Goal: Transaction & Acquisition: Subscribe to service/newsletter

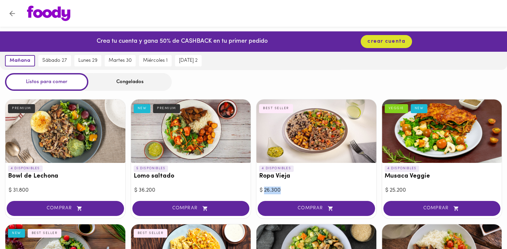
drag, startPoint x: 282, startPoint y: 190, endPoint x: 265, endPoint y: 190, distance: 17.3
click at [265, 190] on div "$ 26.300" at bounding box center [316, 190] width 113 height 8
drag, startPoint x: 165, startPoint y: 188, endPoint x: 121, endPoint y: 188, distance: 44.3
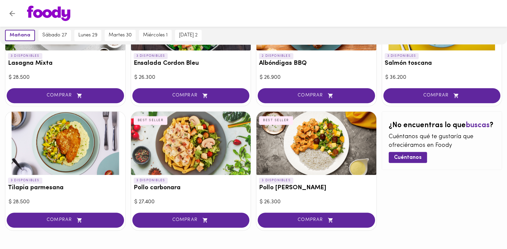
scroll to position [380, 0]
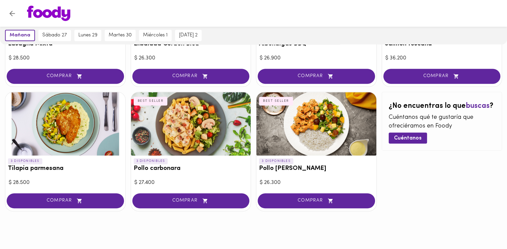
click at [13, 12] on icon "Volver" at bounding box center [12, 13] width 8 height 8
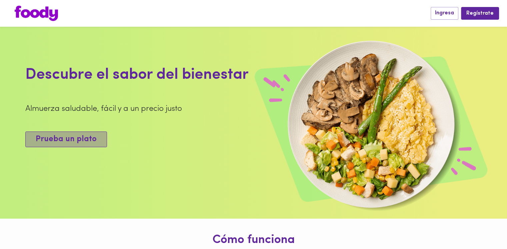
click at [74, 142] on span "Prueba un plato" at bounding box center [66, 139] width 61 height 10
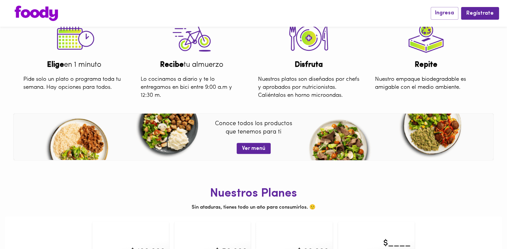
scroll to position [258, 0]
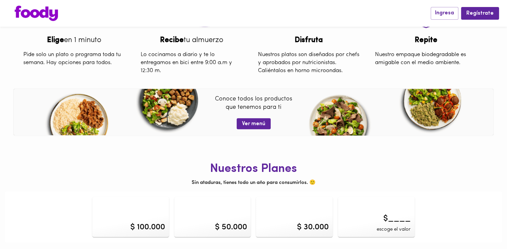
click at [131, 215] on div "$ 100.000" at bounding box center [130, 217] width 77 height 40
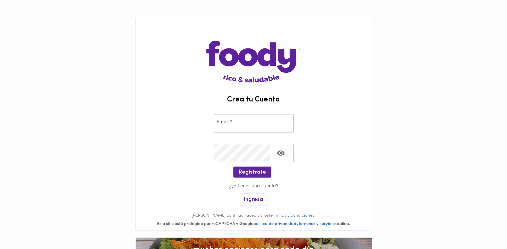
click at [232, 127] on input "email" at bounding box center [254, 123] width 80 height 18
type input "[EMAIL_ADDRESS][DOMAIN_NAME]"
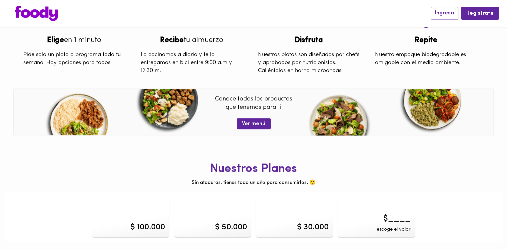
click at [220, 235] on div "$ 50.000" at bounding box center [212, 217] width 77 height 40
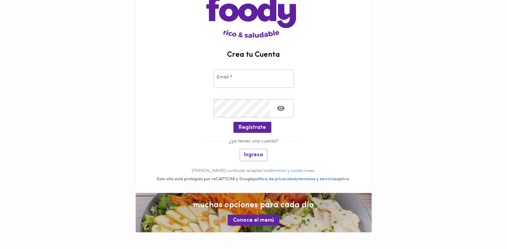
click at [226, 76] on input "email" at bounding box center [254, 78] width 80 height 18
type input "[EMAIL_ADDRESS][DOMAIN_NAME]"
click at [248, 128] on span "Regístrate" at bounding box center [252, 127] width 27 height 6
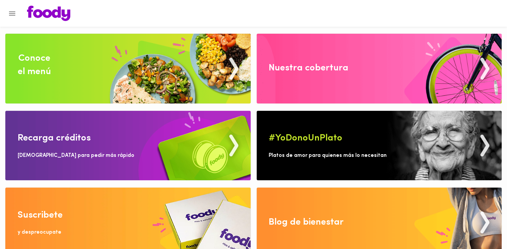
scroll to position [11, 0]
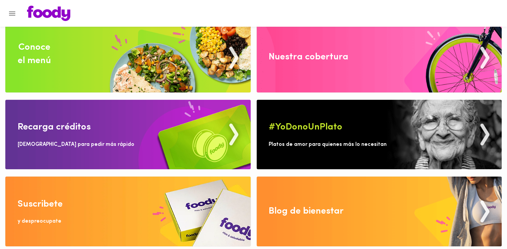
click at [127, 203] on img at bounding box center [127, 210] width 245 height 69
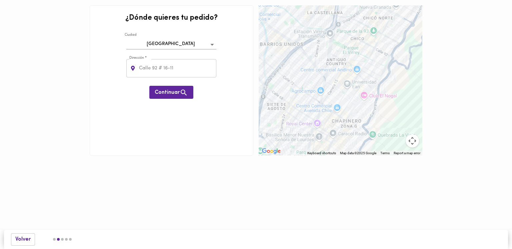
drag, startPoint x: 373, startPoint y: 59, endPoint x: 329, endPoint y: 85, distance: 51.4
click at [329, 85] on div at bounding box center [341, 80] width 164 height 150
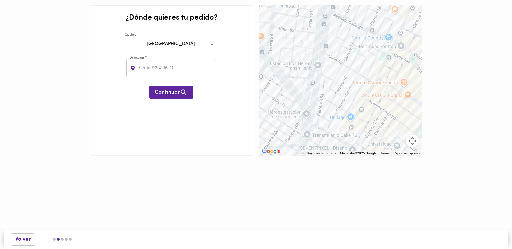
drag, startPoint x: 344, startPoint y: 53, endPoint x: 333, endPoint y: 101, distance: 48.6
click at [335, 106] on div at bounding box center [341, 80] width 164 height 150
click at [332, 98] on div at bounding box center [341, 80] width 164 height 150
click at [334, 99] on div at bounding box center [341, 80] width 164 height 150
click at [180, 67] on input "text" at bounding box center [177, 68] width 79 height 18
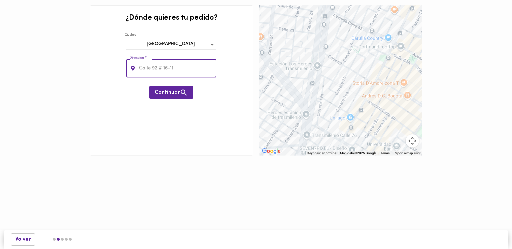
paste input "Mingu"
click at [174, 71] on input "Mingu" at bounding box center [177, 68] width 79 height 18
click at [157, 62] on input "Mingu" at bounding box center [177, 68] width 79 height 18
click at [156, 68] on input "Mingu" at bounding box center [177, 68] width 79 height 18
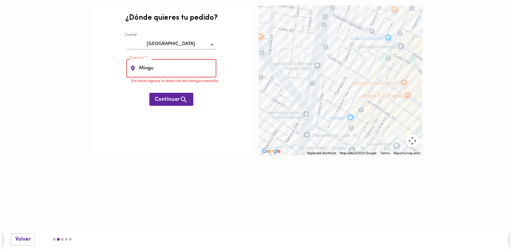
drag, startPoint x: 131, startPoint y: 70, endPoint x: 115, endPoint y: 68, distance: 15.7
click at [115, 68] on div "¿Dónde quieres tu pedido? Ciudad Bogotá bogota Dirección * Mingu Dirección * Po…" at bounding box center [172, 80] width 164 height 150
paste input "Carrera 18 N° 78-40"
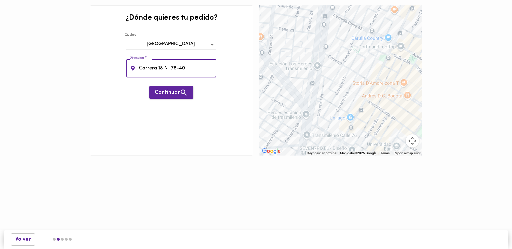
type input "Carrera 18 N° 78-40"
click at [175, 89] on span "Continuar" at bounding box center [171, 92] width 33 height 8
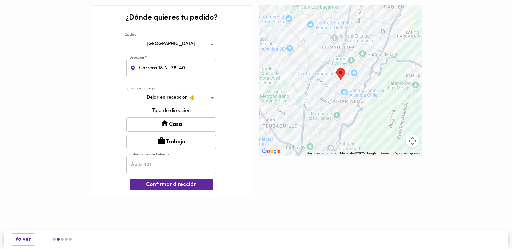
click at [185, 145] on button "Trabajo" at bounding box center [171, 142] width 90 height 14
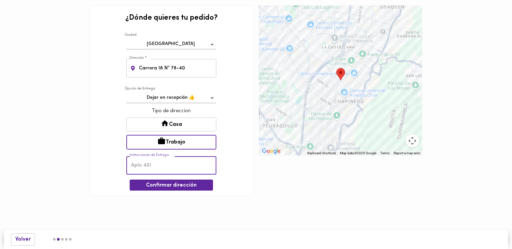
click at [182, 164] on input "text" at bounding box center [171, 165] width 90 height 18
type input "303"
click at [177, 183] on span "Confirmar dirección" at bounding box center [171, 185] width 73 height 6
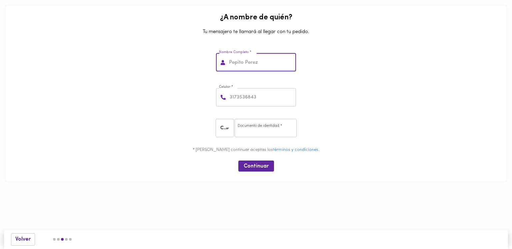
click at [263, 68] on input "text" at bounding box center [262, 62] width 68 height 18
type input "[PERSON_NAME]"
type input "3214193791"
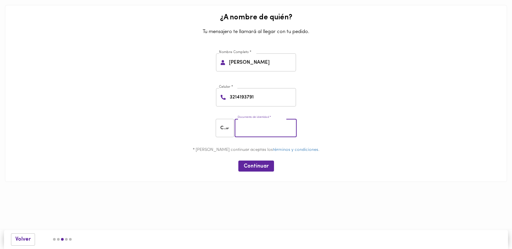
click at [251, 126] on input "number" at bounding box center [266, 128] width 62 height 18
type input "1000855956"
click at [261, 165] on span "Continuar" at bounding box center [256, 166] width 25 height 6
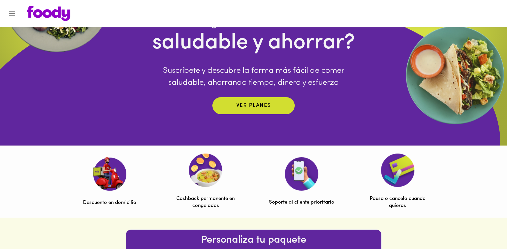
scroll to position [100, 0]
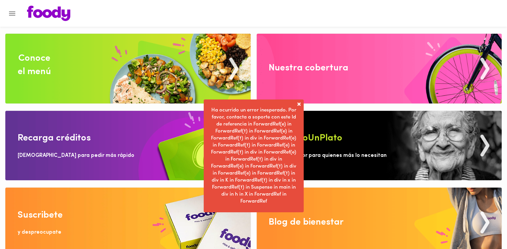
click at [257, 95] on div "Conoce el menú Recarga créditos [DEMOGRAPHIC_DATA] para pedir más rápido Suscri…" at bounding box center [253, 128] width 507 height 257
click at [297, 104] on span at bounding box center [299, 104] width 7 height 7
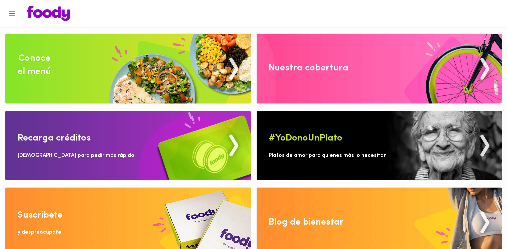
click at [63, 213] on img at bounding box center [127, 221] width 245 height 69
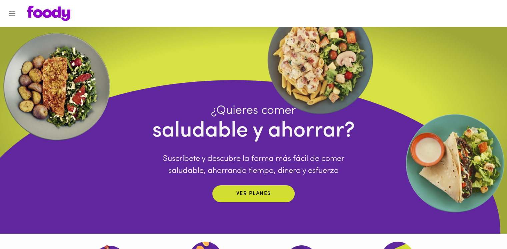
click at [248, 185] on div "¿Quieres comer saludable y ahorrar? Suscríbete y descubre la forma más fácil de…" at bounding box center [253, 152] width 203 height 99
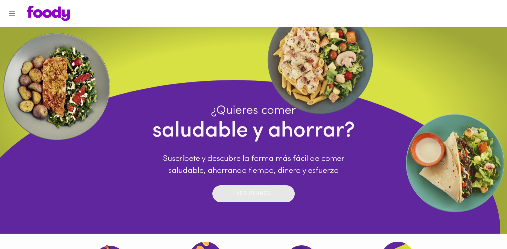
click at [248, 191] on p "Ver planes" at bounding box center [253, 194] width 35 height 8
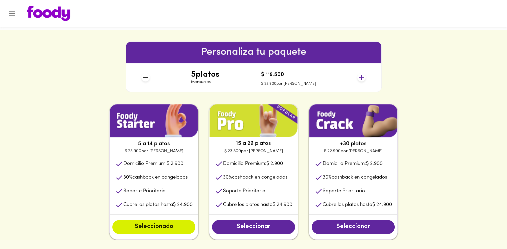
scroll to position [300, 0]
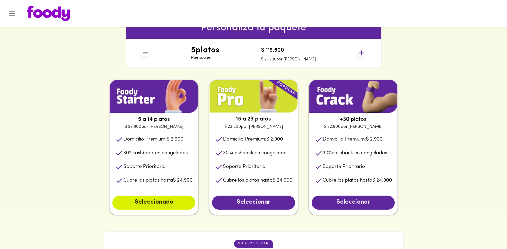
click at [160, 126] on p "$ 23.900 por plato" at bounding box center [154, 126] width 88 height 7
drag, startPoint x: 342, startPoint y: 120, endPoint x: 277, endPoint y: 206, distance: 108.3
click at [374, 128] on div "+30 platos $ 22.900 por plato Domicilio Premium: $ 2.900 30 % cashback en conge…" at bounding box center [353, 147] width 89 height 136
drag, startPoint x: 390, startPoint y: 153, endPoint x: 368, endPoint y: 157, distance: 22.6
click at [370, 154] on li "30 % cashback en congelados" at bounding box center [353, 153] width 88 height 14
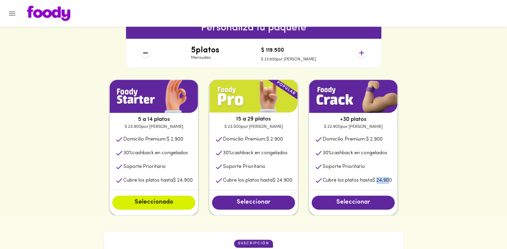
drag, startPoint x: 393, startPoint y: 180, endPoint x: 380, endPoint y: 181, distance: 13.3
click at [380, 181] on p "Cubre los platos hasta $ 24.900" at bounding box center [357, 180] width 69 height 7
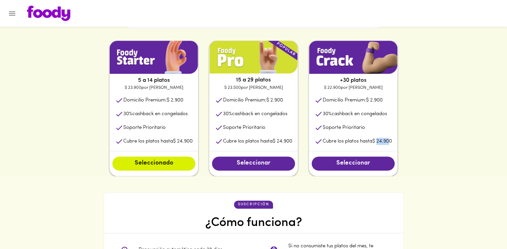
scroll to position [267, 0]
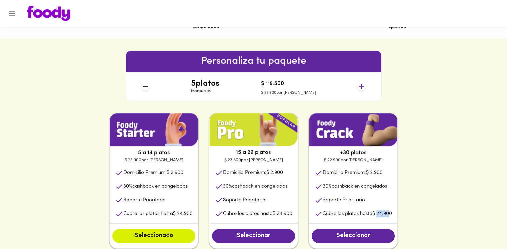
click at [361, 85] on icon at bounding box center [361, 86] width 5 height 5
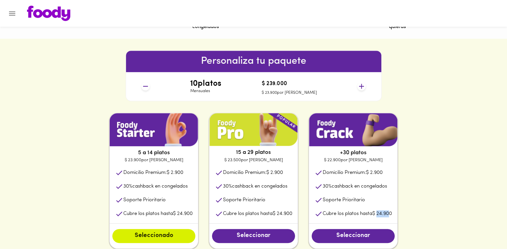
click at [361, 85] on icon at bounding box center [361, 86] width 5 height 5
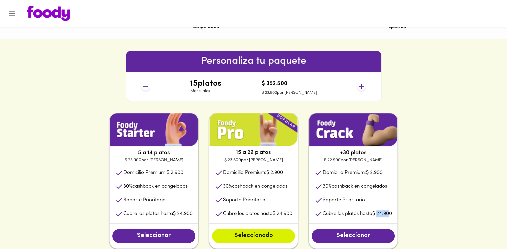
click at [361, 85] on icon at bounding box center [361, 86] width 5 height 5
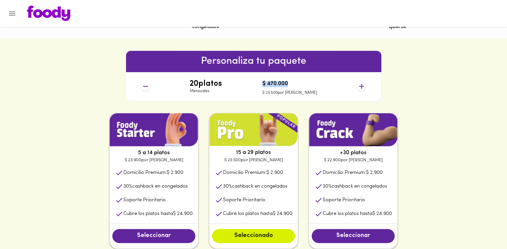
drag, startPoint x: 277, startPoint y: 85, endPoint x: 308, endPoint y: 85, distance: 31.0
click at [308, 85] on div "20 platos Mensuales $ 470.000 $ 23.500 por plato" at bounding box center [254, 86] width 230 height 29
